Goal: Task Accomplishment & Management: Complete application form

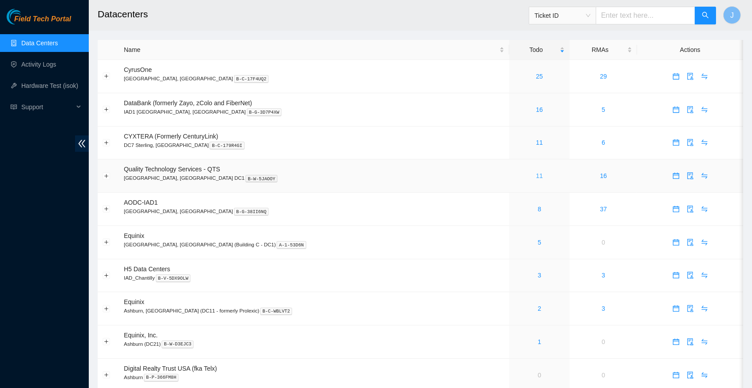
click at [536, 173] on link "11" at bounding box center [539, 175] width 7 height 7
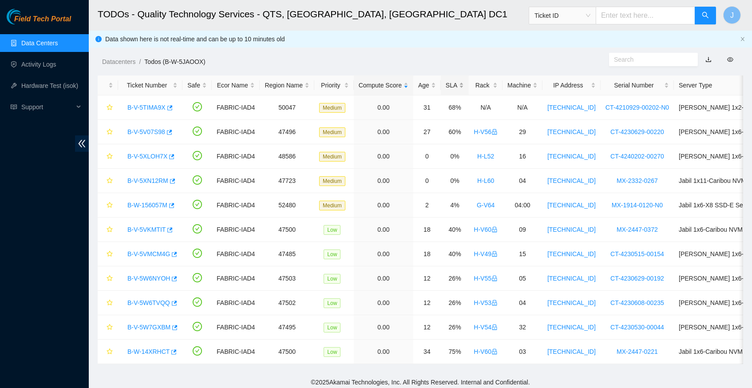
click at [463, 83] on div "SLA" at bounding box center [455, 85] width 18 height 10
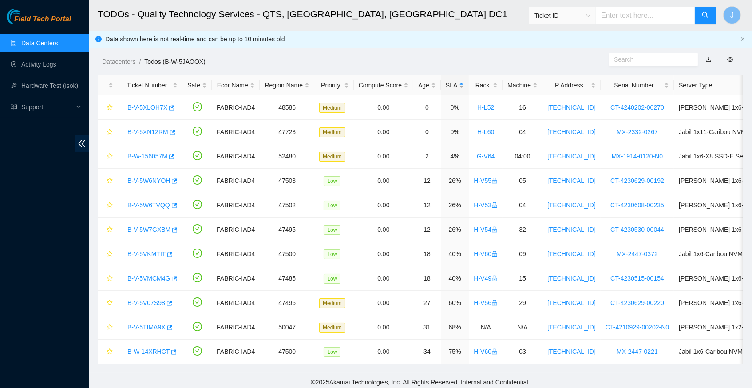
click at [463, 83] on div "SLA" at bounding box center [455, 85] width 18 height 10
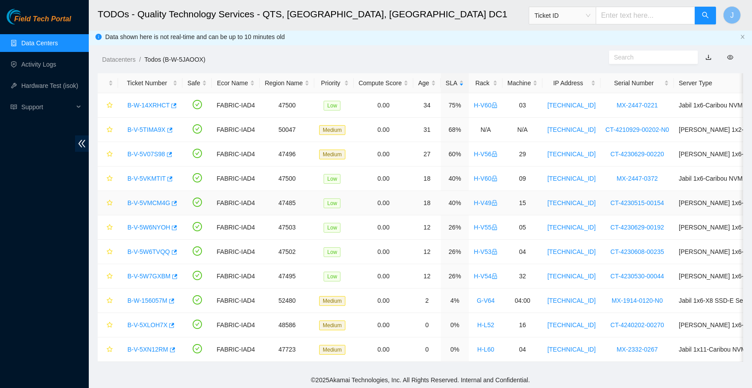
scroll to position [2, 0]
click at [175, 348] on icon "button" at bounding box center [172, 350] width 6 height 6
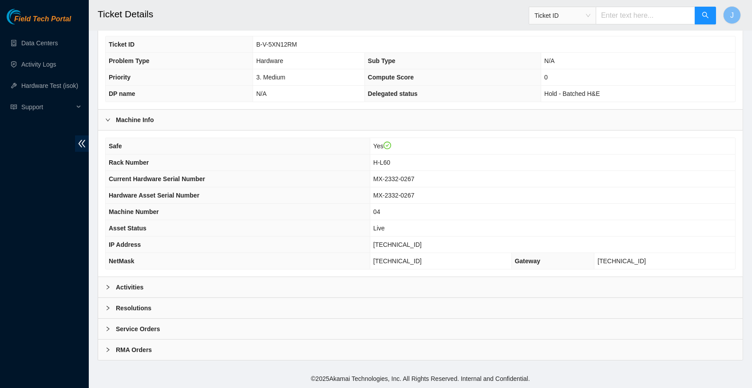
scroll to position [206, 0]
click at [105, 283] on div at bounding box center [110, 287] width 11 height 10
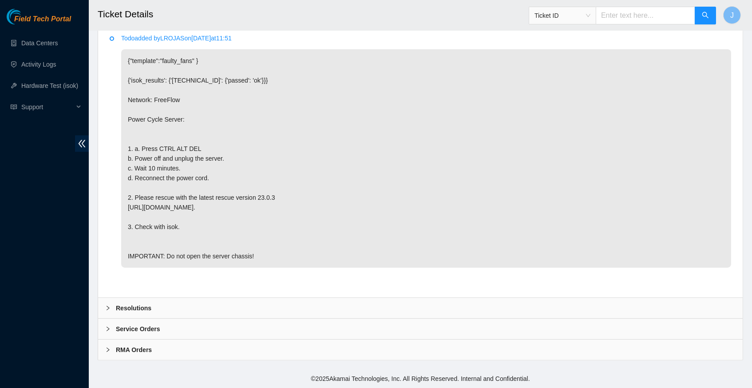
scroll to position [489, 0]
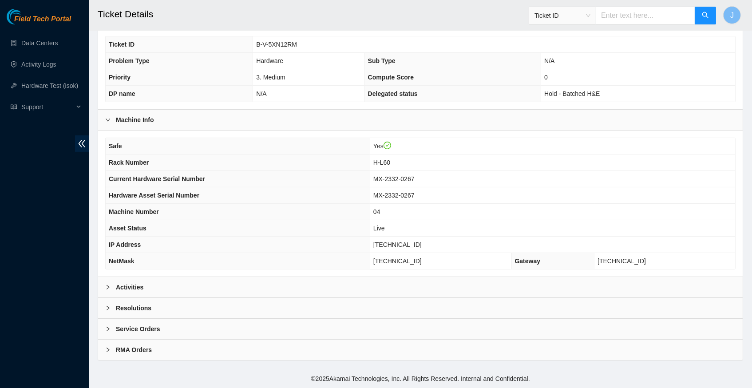
scroll to position [206, 0]
click at [111, 287] on div at bounding box center [110, 287] width 11 height 10
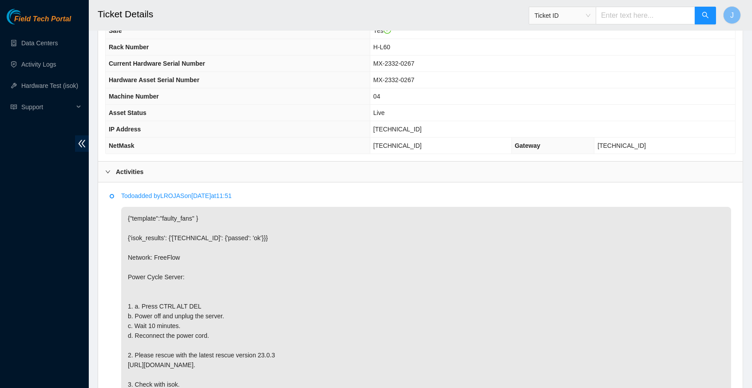
scroll to position [318, 0]
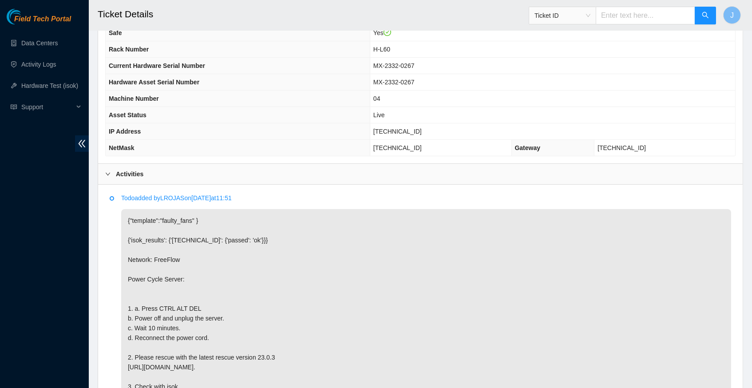
click at [394, 135] on span "[TECHNICAL_ID]" at bounding box center [397, 131] width 48 height 7
copy span "[TECHNICAL_ID]"
click at [451, 0] on h2 "Ticket Details" at bounding box center [355, 14] width 514 height 28
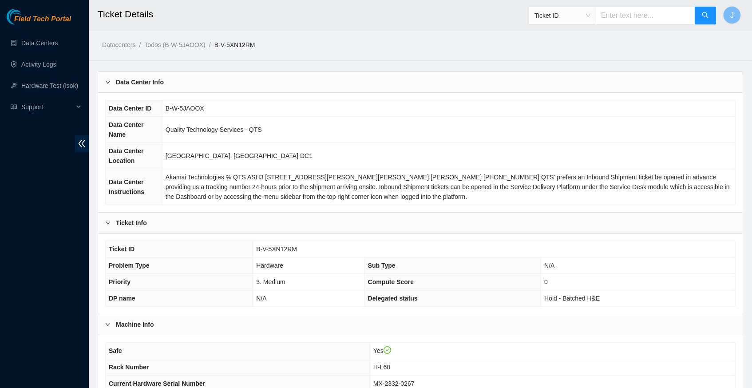
scroll to position [0, 0]
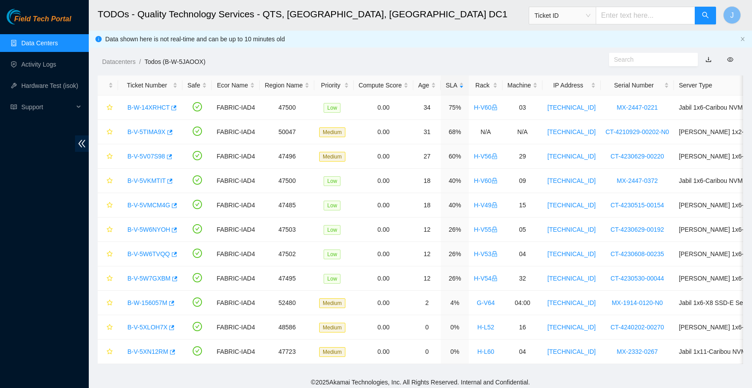
scroll to position [2, 0]
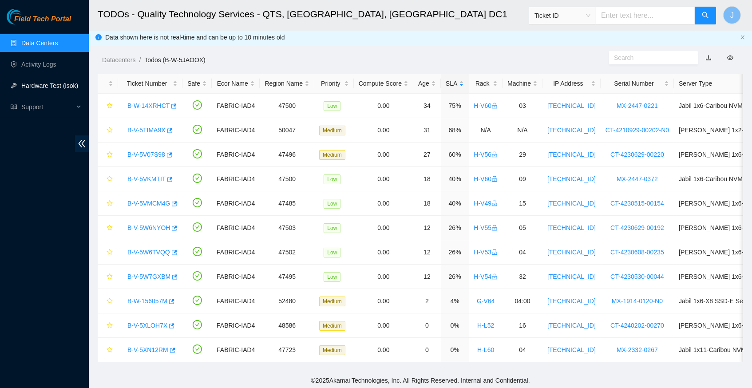
click at [48, 82] on link "Hardware Test (isok)" at bounding box center [49, 85] width 57 height 7
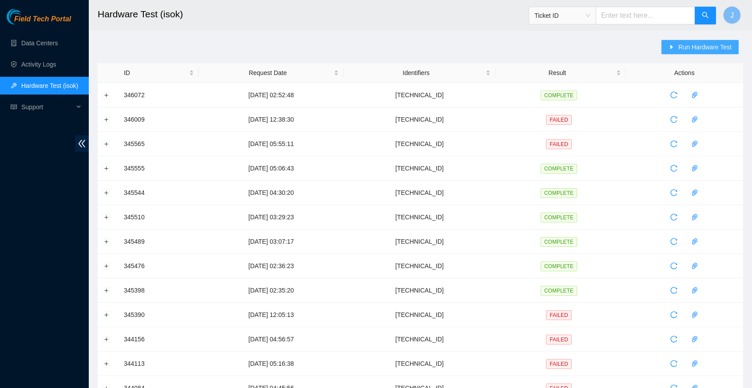
click at [687, 44] on span "Run Hardware Test" at bounding box center [704, 47] width 53 height 10
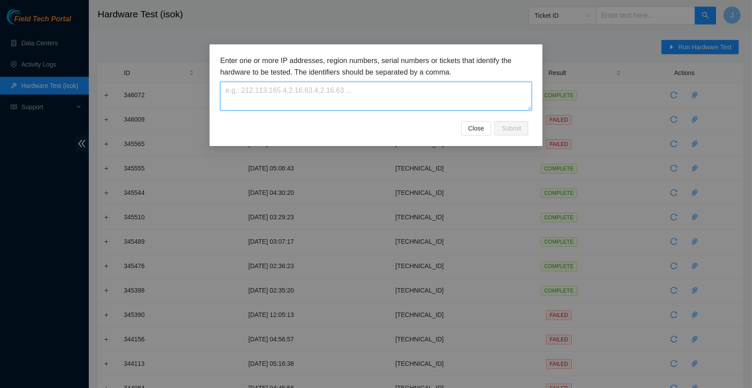
click at [272, 95] on textarea at bounding box center [376, 96] width 312 height 29
paste textarea "23.213.246.231"
type textarea "23.213.246.231"
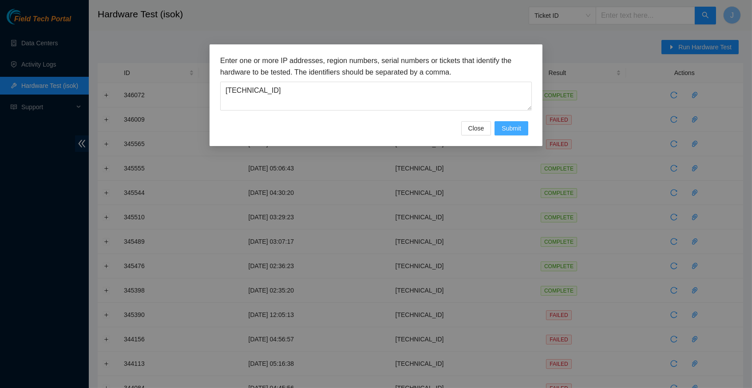
click at [507, 128] on span "Submit" at bounding box center [512, 128] width 20 height 10
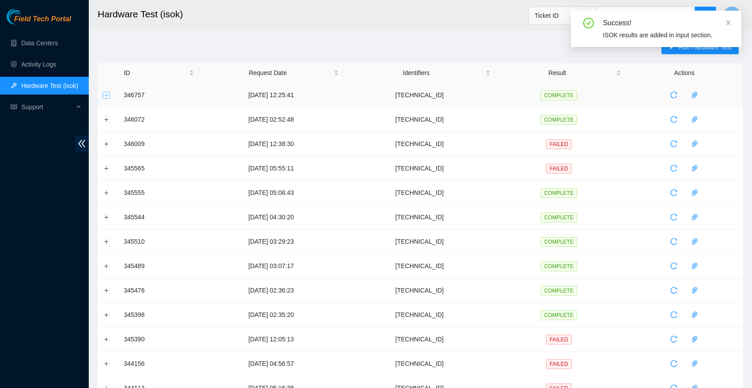
click at [107, 95] on button "Expand row" at bounding box center [106, 94] width 7 height 7
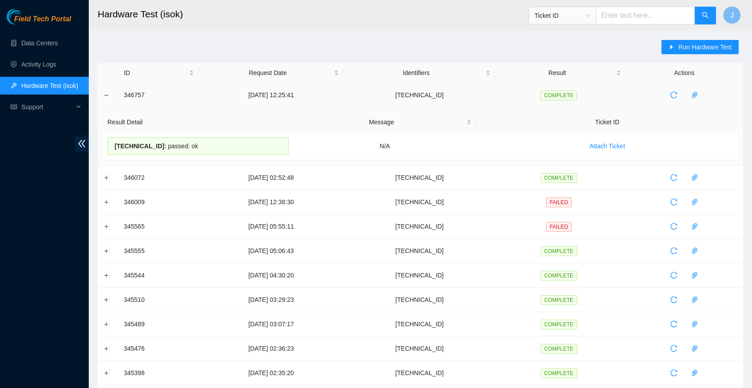
drag, startPoint x: 213, startPoint y: 146, endPoint x: 124, endPoint y: 97, distance: 101.3
click at [124, 97] on tbody "346757 06-10-2025 12:25:41 23.213.246.231 COMPLETE Result Detail Message Ticket…" at bounding box center [420, 356] width 645 height 546
copy tbody "346757 06-10-2025 12:25:41 23.213.246.231 COMPLETE Result Detail Message Ticket…"
click at [55, 45] on link "Data Centers" at bounding box center [39, 43] width 36 height 7
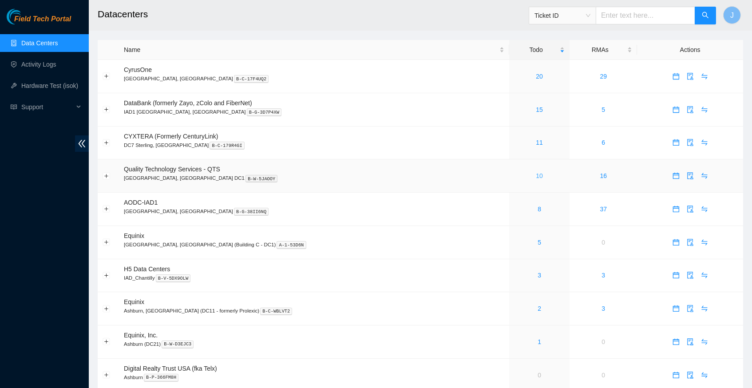
click at [536, 174] on link "10" at bounding box center [539, 175] width 7 height 7
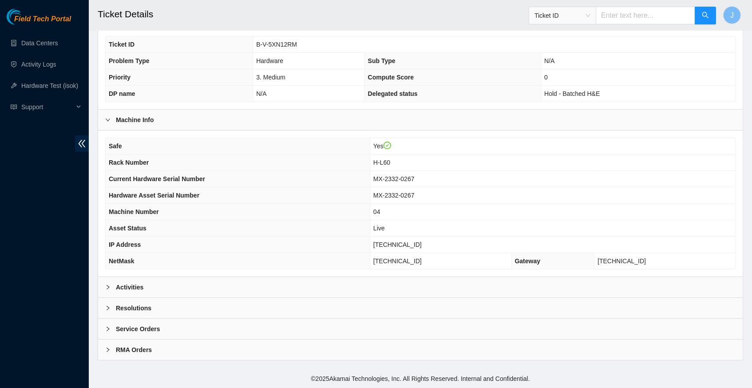
scroll to position [206, 0]
click at [110, 290] on icon "right" at bounding box center [107, 287] width 5 height 5
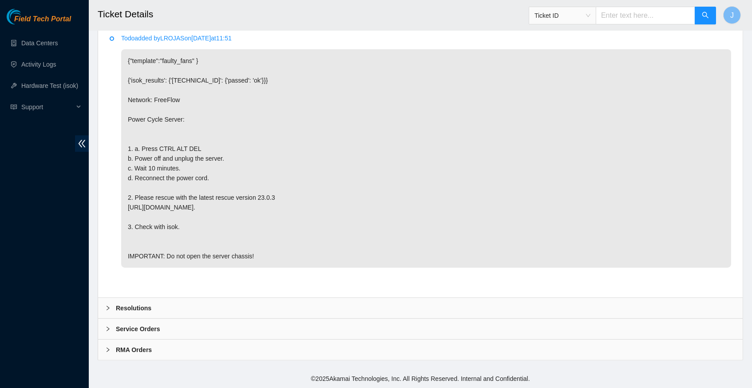
scroll to position [489, 0]
click at [106, 309] on icon "right" at bounding box center [107, 307] width 5 height 5
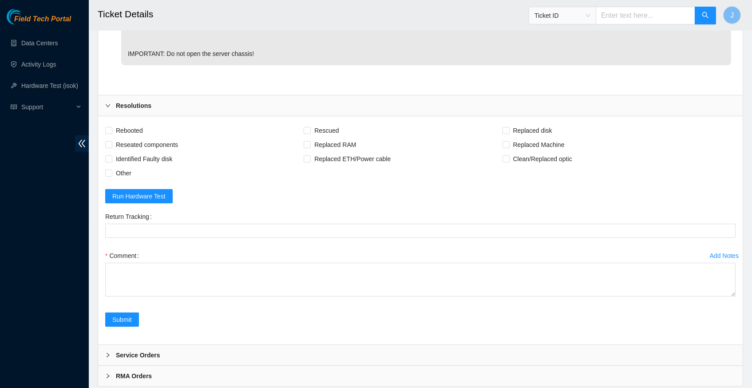
scroll to position [684, 0]
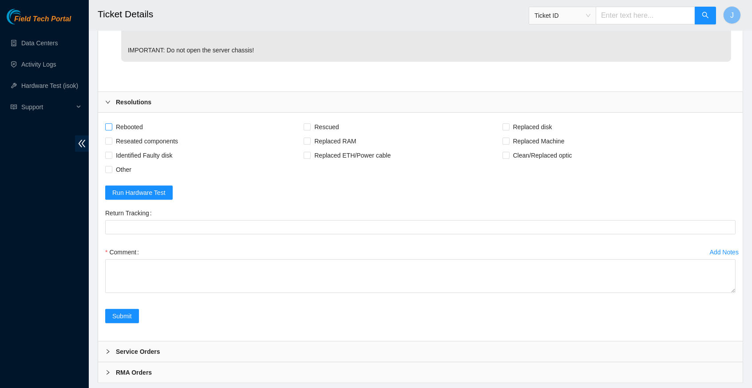
click at [106, 130] on input "Rebooted" at bounding box center [108, 126] width 6 height 6
checkbox input "true"
click at [310, 130] on input "Rescued" at bounding box center [307, 126] width 6 height 6
checkbox input "true"
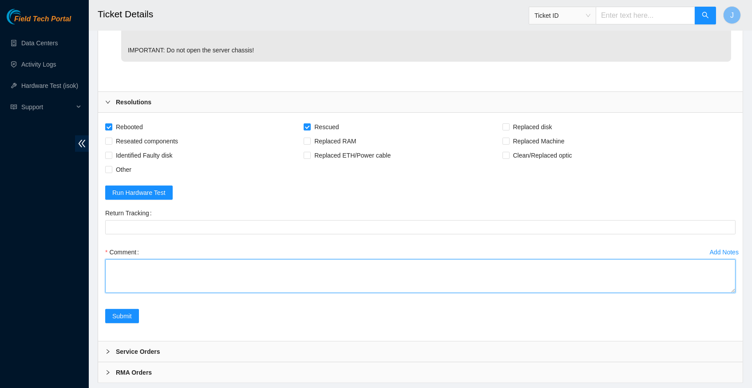
click at [188, 279] on textarea "Comment" at bounding box center [420, 276] width 630 height 34
paste textarea "346757 06-10-2025 12:25:41 23.213.246.231 COMPLETE Result Detail Message Ticket…"
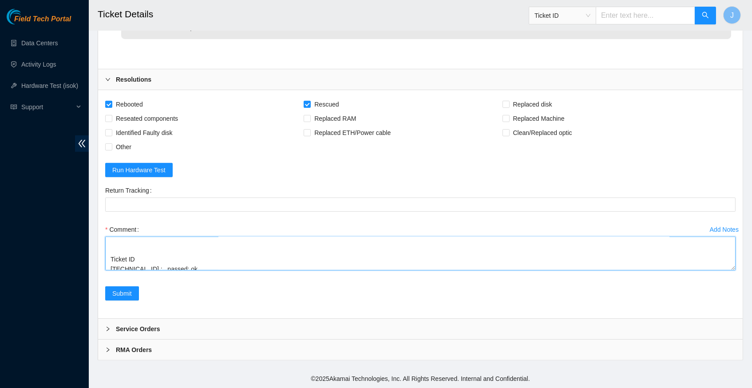
scroll to position [716, 0]
type textarea "verify server and rack info reboot machine rescued configured reboot machine di…"
click at [129, 297] on span "Submit" at bounding box center [122, 294] width 20 height 10
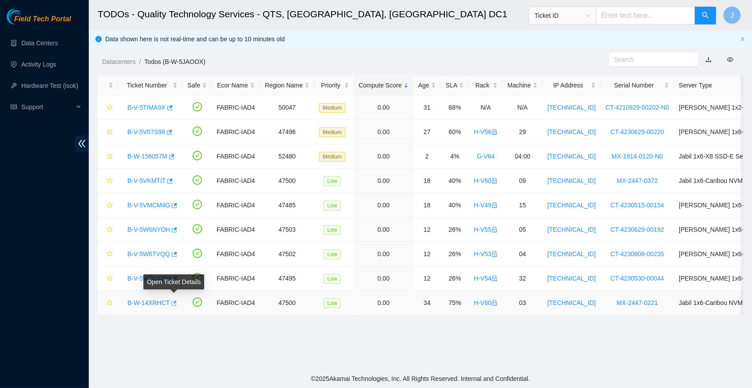
click at [176, 301] on icon "button" at bounding box center [173, 303] width 6 height 6
click at [53, 43] on link "Data Centers" at bounding box center [39, 43] width 36 height 7
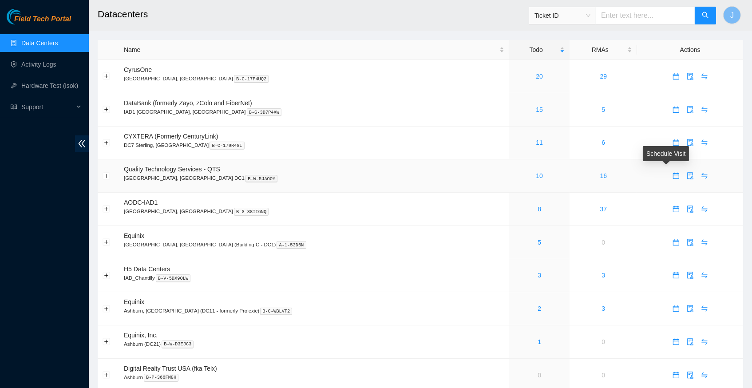
click at [673, 174] on icon "calendar" at bounding box center [676, 175] width 7 height 7
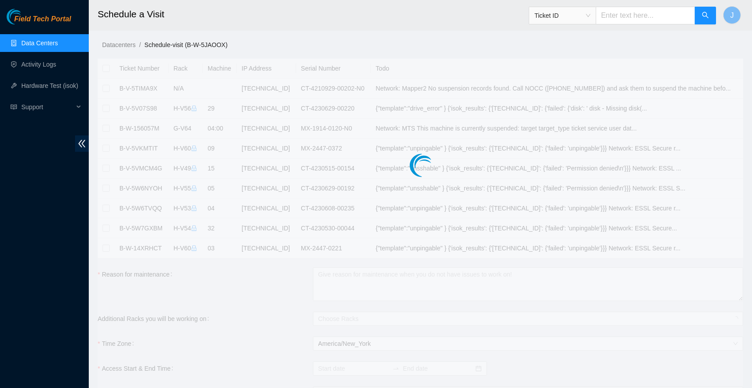
checkbox input "true"
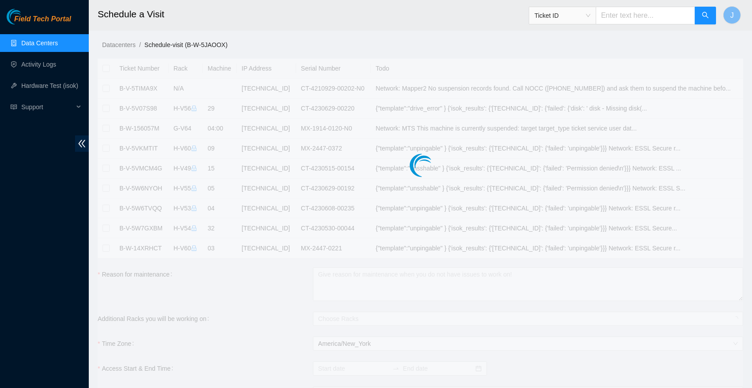
checkbox input "true"
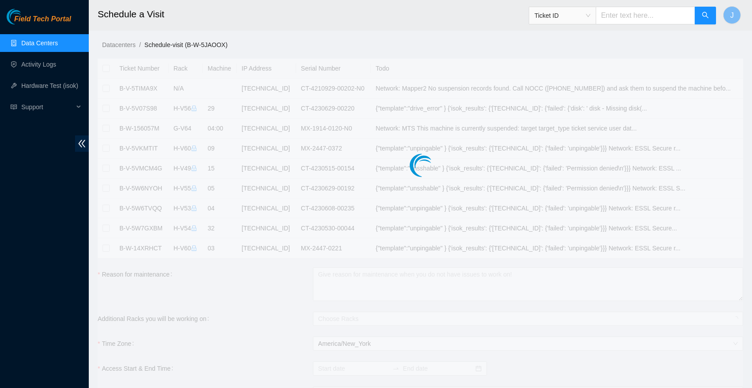
type input "2025-10-06 13:02"
type input "2025-10-07 13:01"
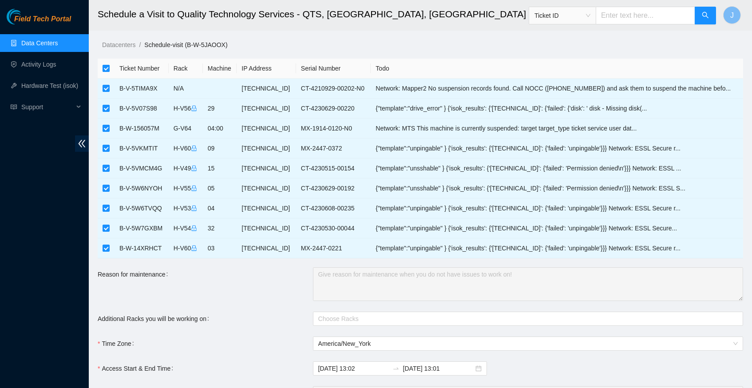
click at [107, 69] on input "checkbox" at bounding box center [106, 68] width 7 height 7
checkbox input "false"
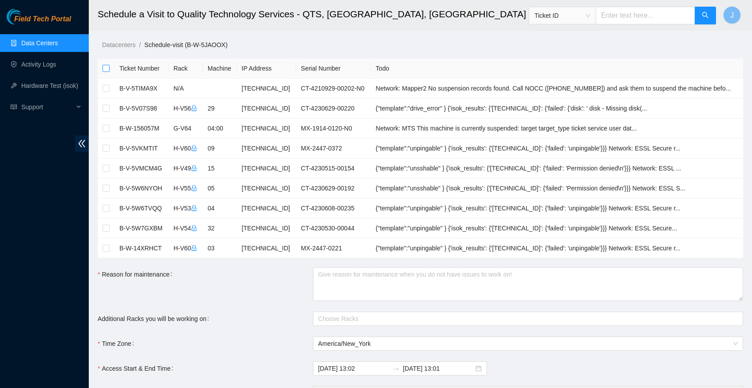
checkbox input "false"
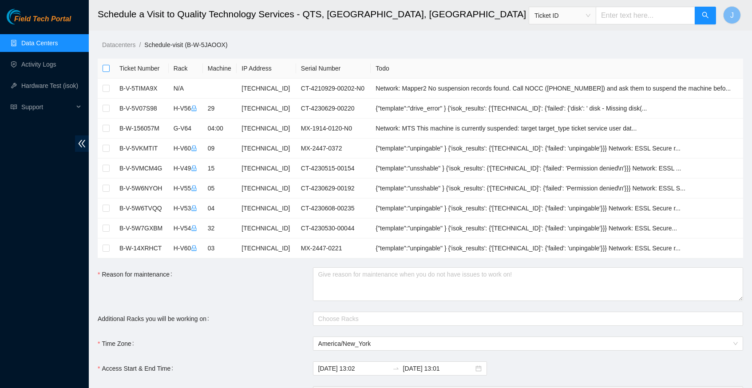
checkbox input "false"
click at [109, 249] on input "checkbox" at bounding box center [106, 248] width 7 height 7
checkbox input "true"
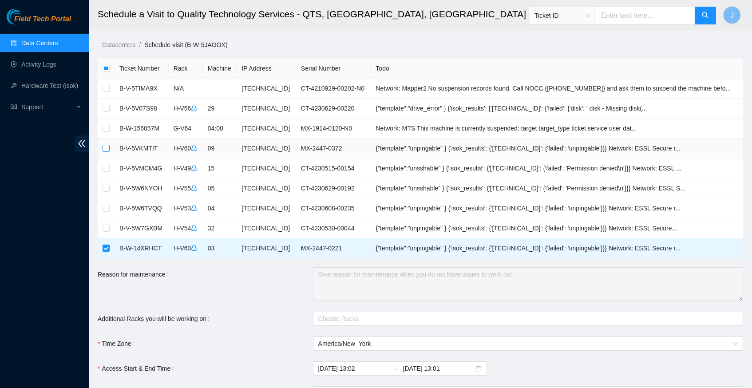
click at [107, 146] on input "checkbox" at bounding box center [106, 148] width 7 height 7
checkbox input "true"
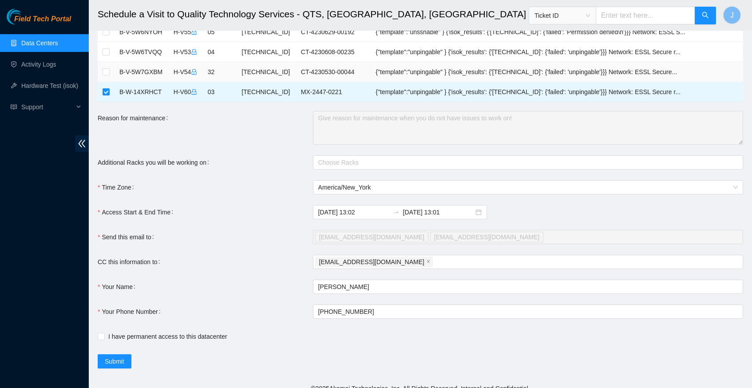
scroll to position [158, 0]
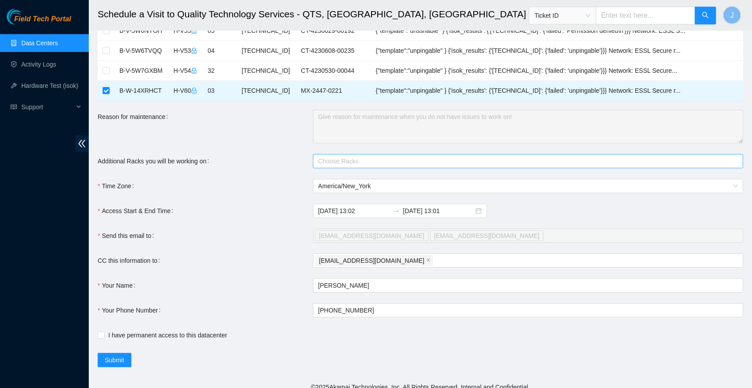
click at [350, 159] on div at bounding box center [523, 161] width 417 height 11
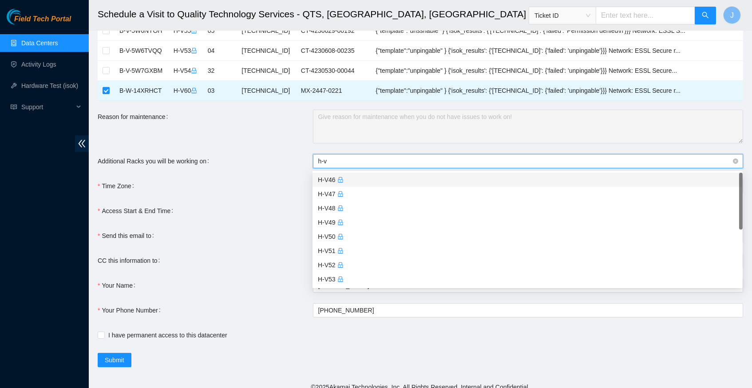
type input "h-v6"
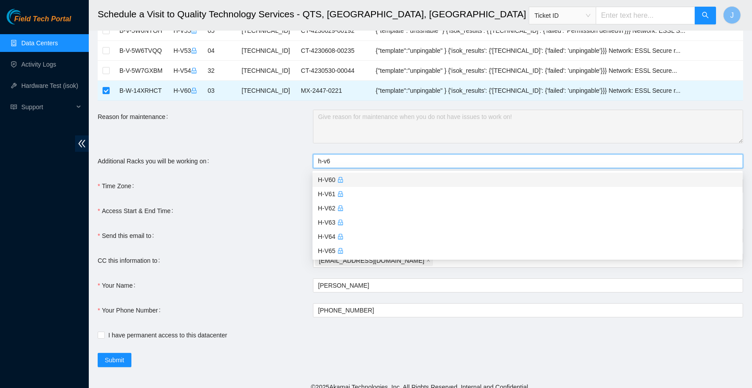
click at [352, 181] on div "H-V60" at bounding box center [527, 180] width 419 height 10
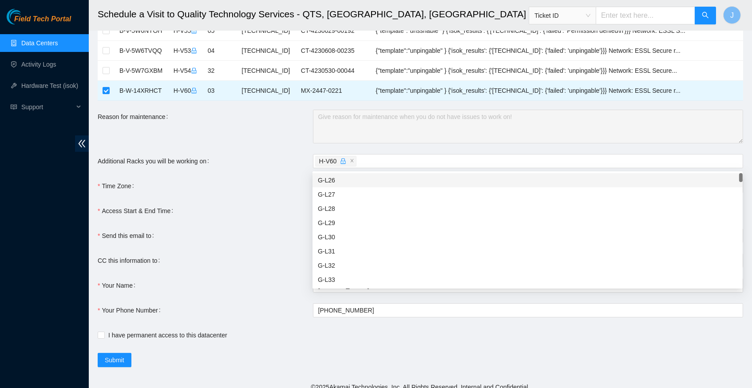
click at [280, 172] on form "Ticket Number Rack Machine IP Address Serial Number Todo B-V-5TIMA9X N/A 23.56.…" at bounding box center [420, 134] width 645 height 466
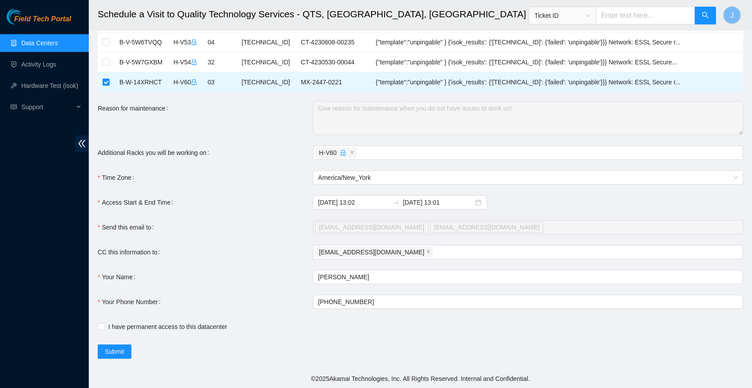
scroll to position [166, 0]
click at [422, 252] on div "jakemimikos@gmail.com" at bounding box center [523, 252] width 417 height 12
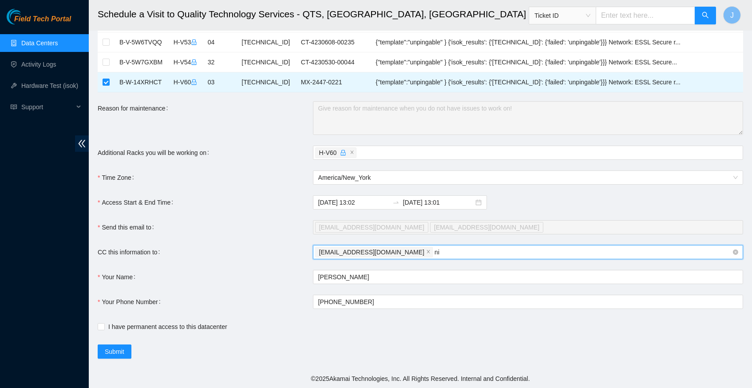
type input "n"
click at [465, 202] on input "2025-10-07 13:01" at bounding box center [438, 203] width 71 height 10
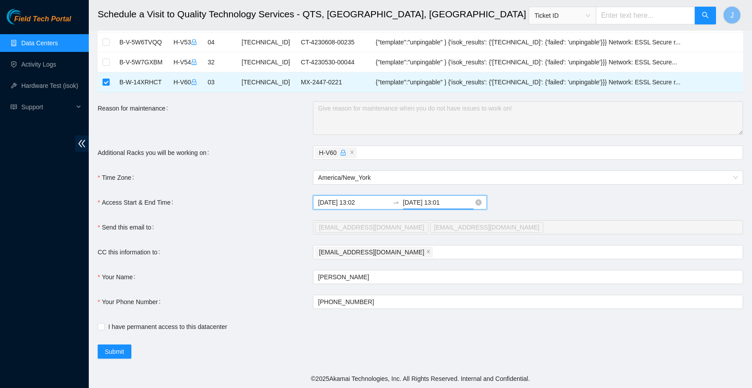
scroll to position [12, 0]
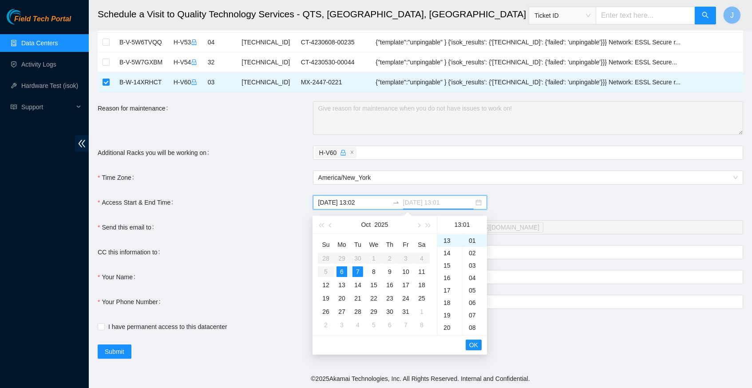
click at [341, 268] on div "6" at bounding box center [341, 271] width 11 height 11
click at [447, 240] on div "23" at bounding box center [449, 241] width 25 height 12
click at [472, 237] on div "59" at bounding box center [475, 241] width 24 height 12
type input "2025-10-06 23:59"
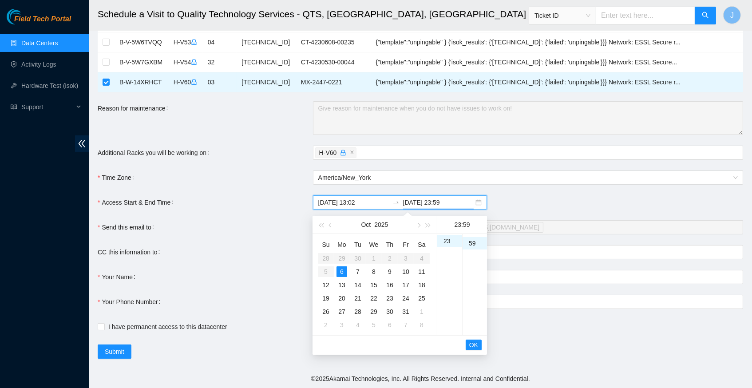
scroll to position [733, 0]
click at [475, 342] on span "OK" at bounding box center [473, 345] width 9 height 10
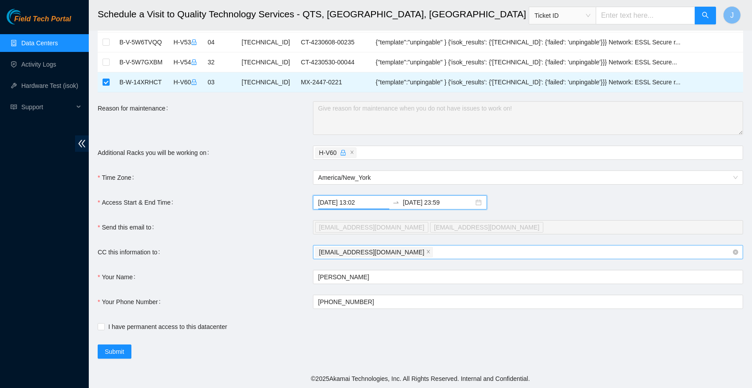
click at [413, 252] on div "jakemimikos@gmail.com" at bounding box center [523, 252] width 417 height 12
paste input "nie-iad@akamai.com"
type input "nie-iad@akamai.com"
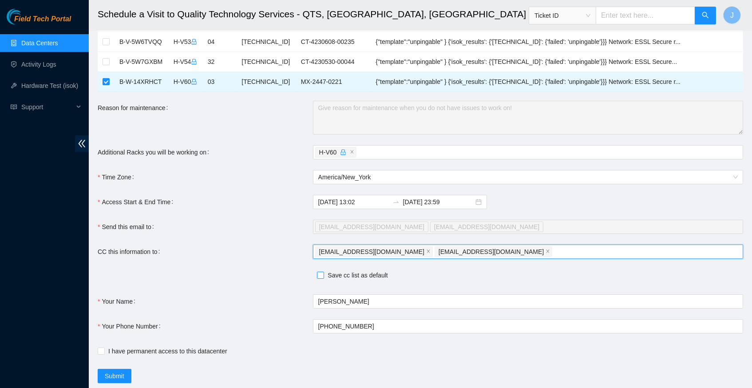
click at [323, 277] on input "Save cc list as default" at bounding box center [320, 275] width 6 height 6
checkbox input "true"
click at [485, 252] on div "jakemimikos@gmail.com nie-iad@akamai.com" at bounding box center [523, 251] width 417 height 12
paste input "nie-field-iad@akamai.com"
type input "nie-field-iad@akamai.com"
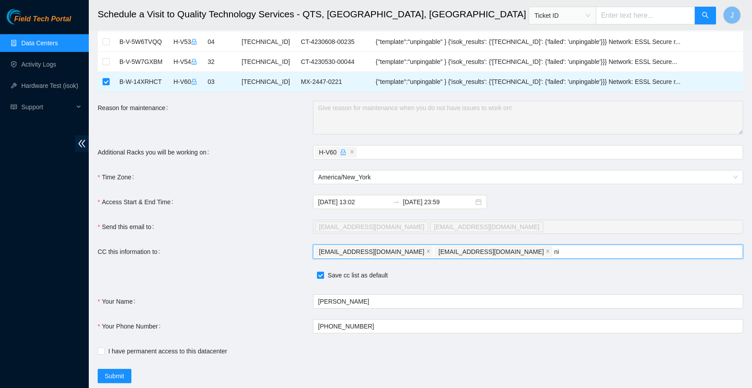
type input "n"
paste input "nie-field-iad@akamai.com"
type input "nie-field-iad@akamai.com"
click at [293, 246] on div "CC this information to" at bounding box center [205, 252] width 215 height 14
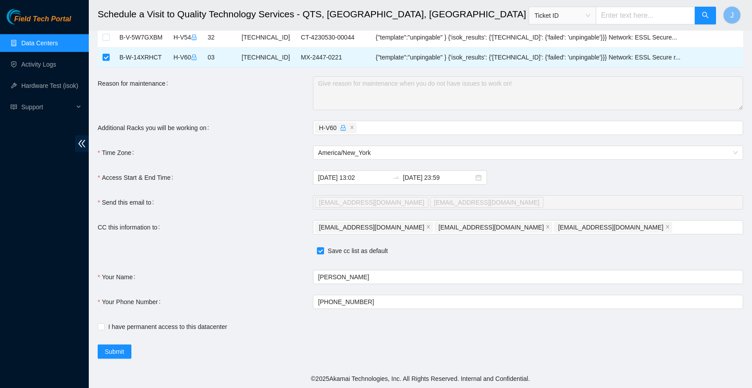
scroll to position [191, 0]
click at [120, 351] on span "Submit" at bounding box center [115, 352] width 20 height 10
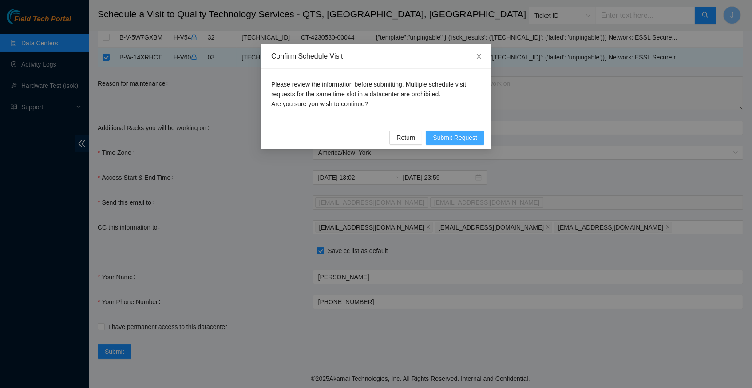
click at [452, 137] on span "Submit Request" at bounding box center [455, 138] width 44 height 10
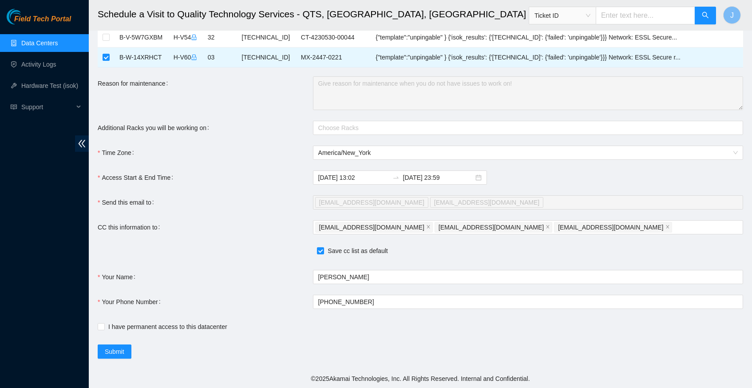
type input "2025-10-06 13:05"
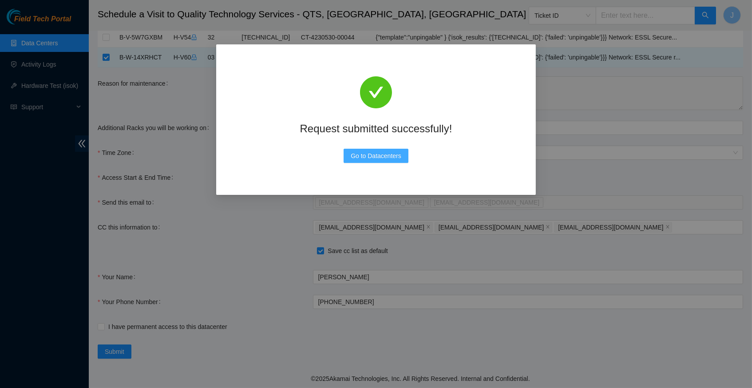
click at [365, 157] on span "Go to Datacenters" at bounding box center [376, 156] width 51 height 10
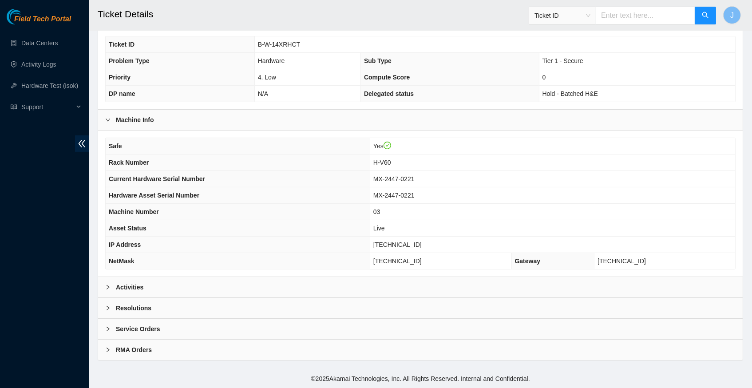
scroll to position [206, 0]
click at [105, 288] on icon "right" at bounding box center [107, 287] width 5 height 5
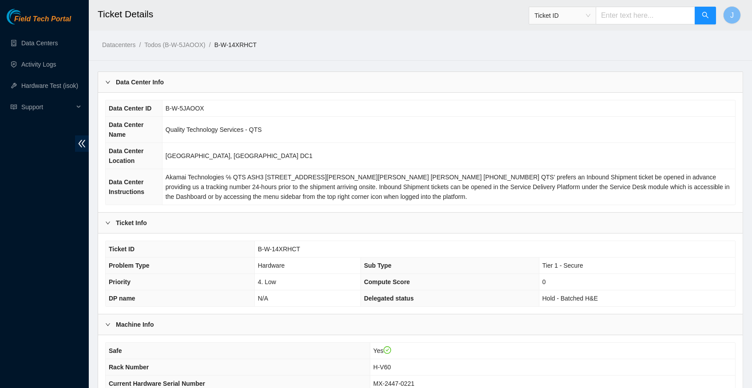
scroll to position [11, 0]
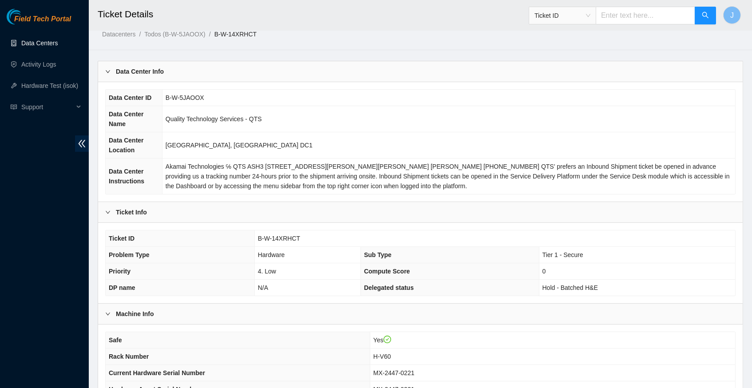
click at [47, 44] on link "Data Centers" at bounding box center [39, 43] width 36 height 7
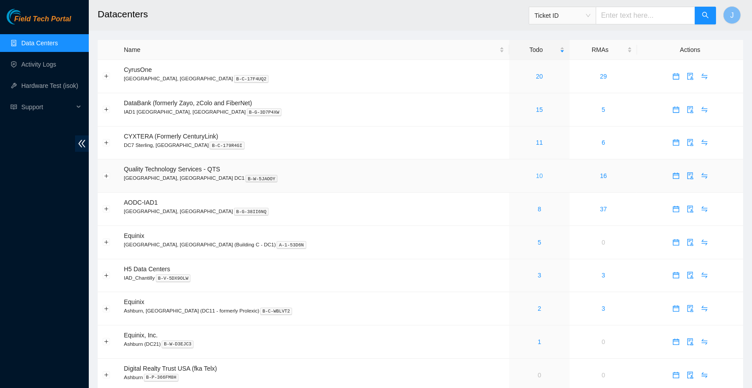
click at [536, 172] on link "10" at bounding box center [539, 175] width 7 height 7
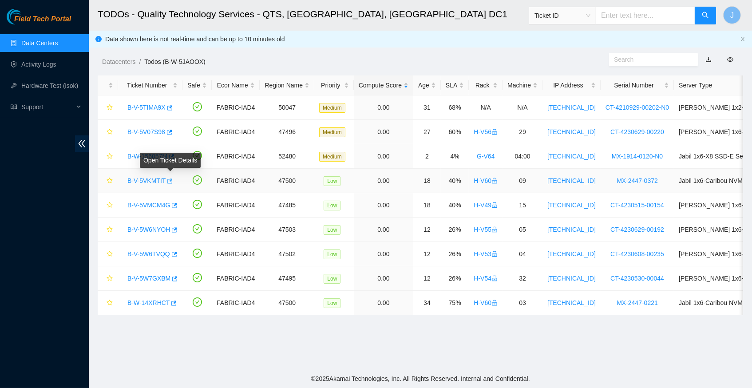
click at [173, 178] on icon "button" at bounding box center [169, 180] width 5 height 5
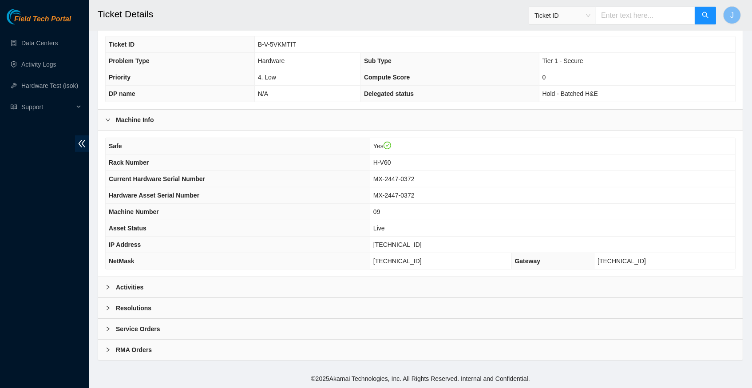
scroll to position [206, 0]
click at [110, 285] on div at bounding box center [110, 287] width 11 height 10
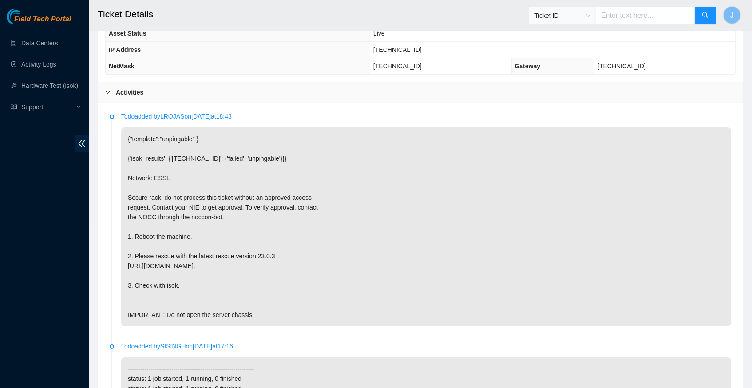
scroll to position [404, 0]
